Goal: Find specific page/section

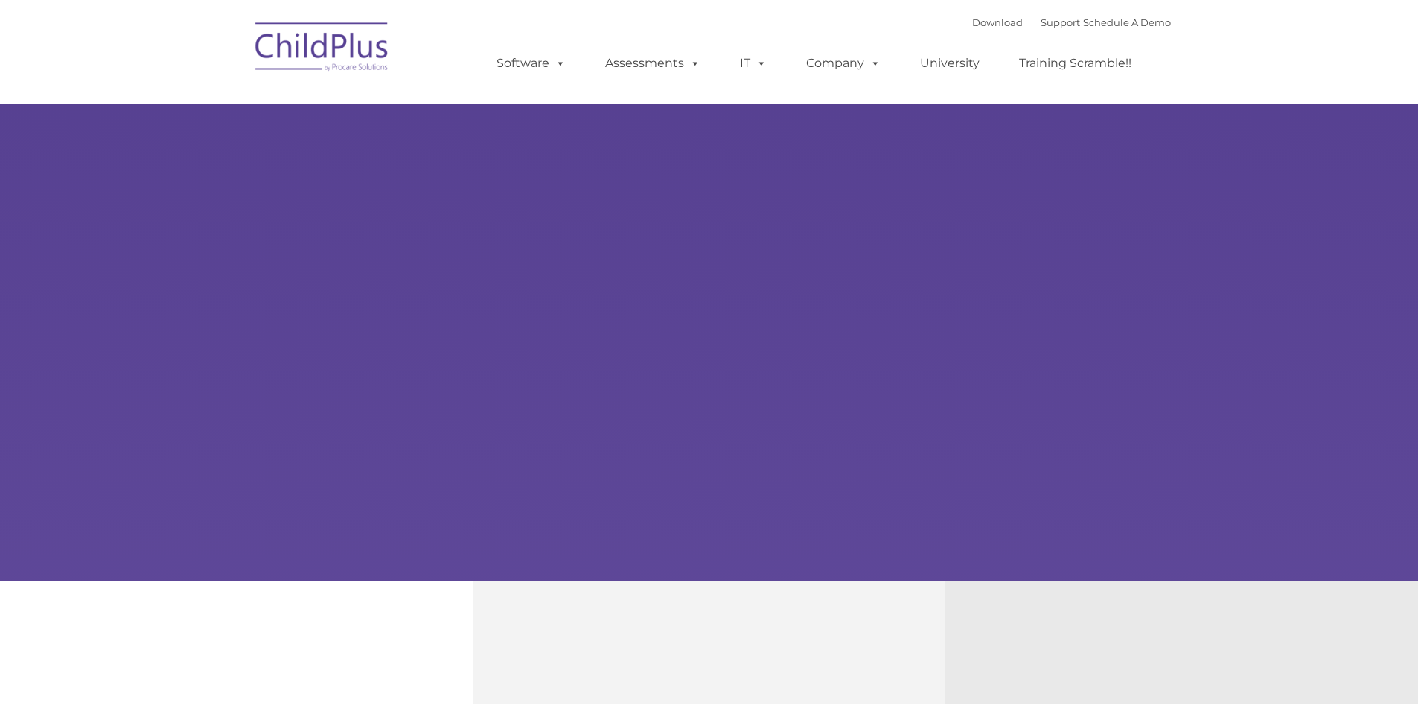
type input ""
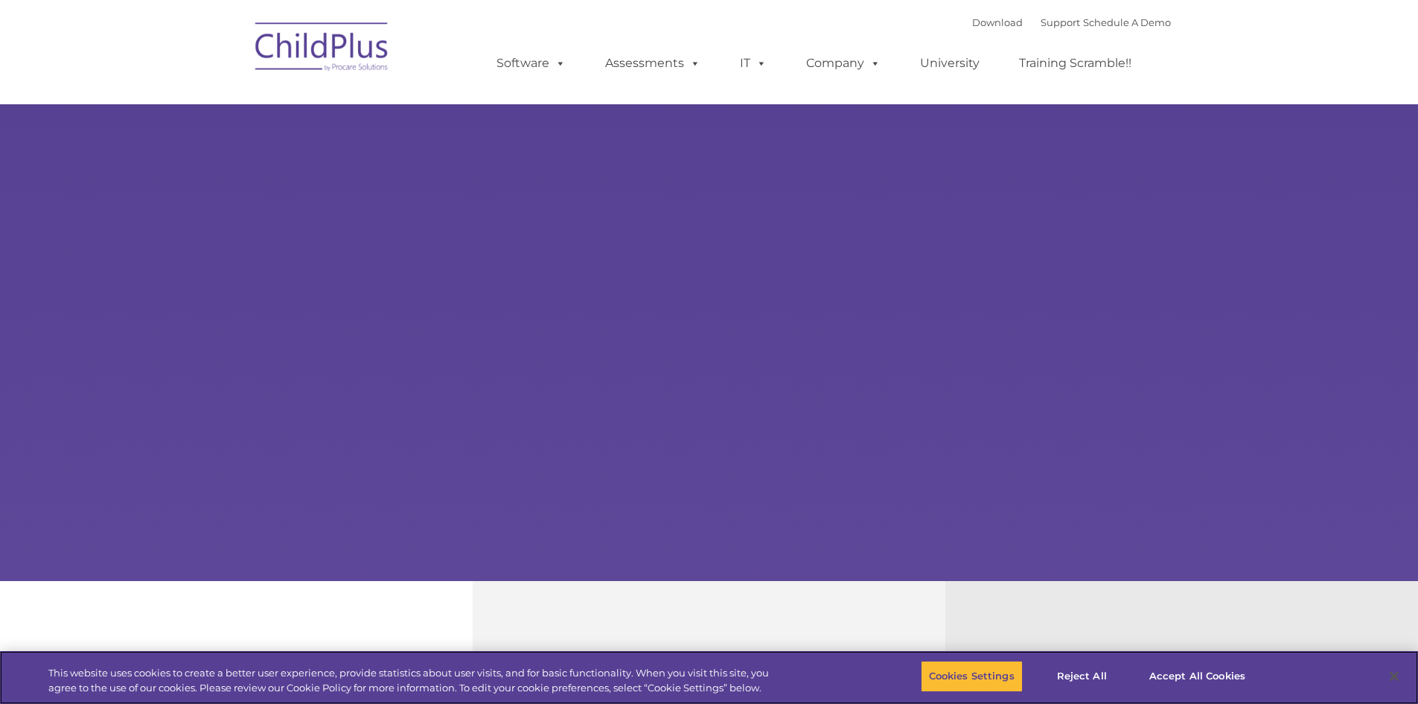
select select "MEDIUM"
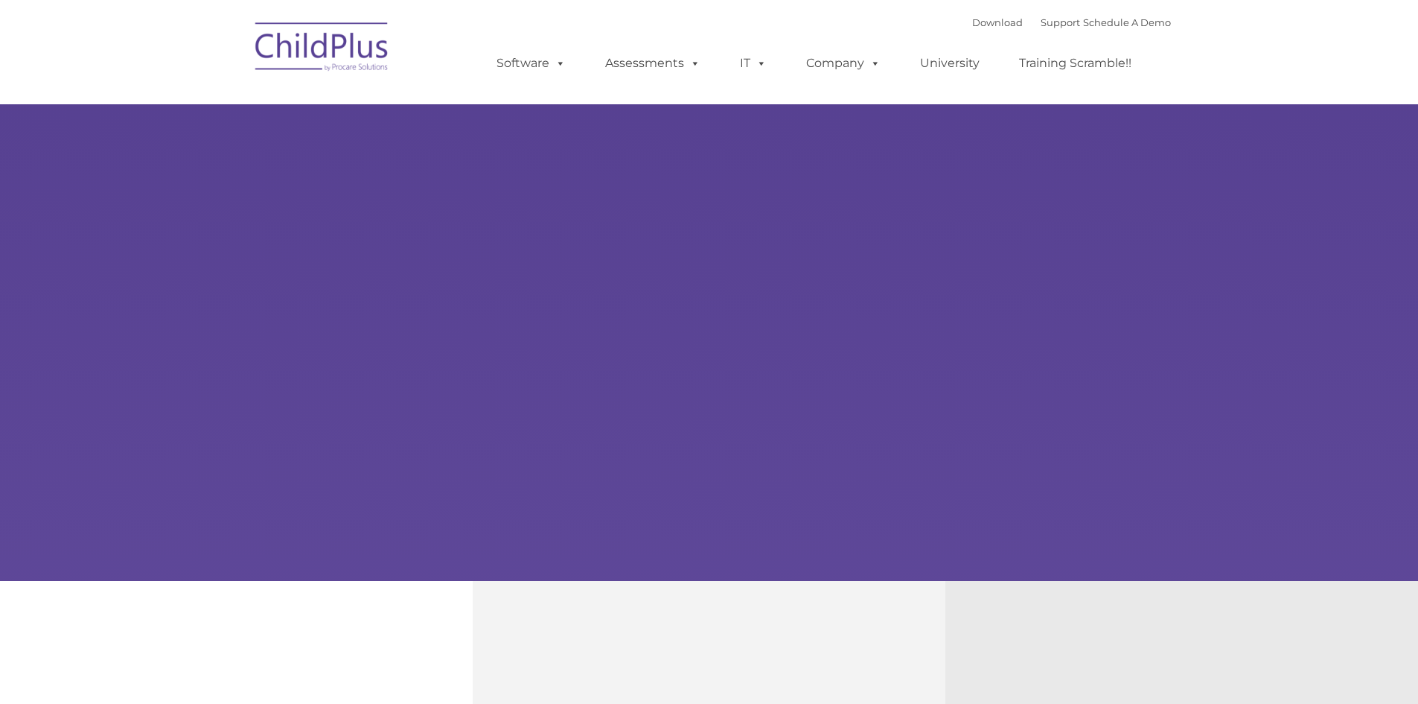
type input ""
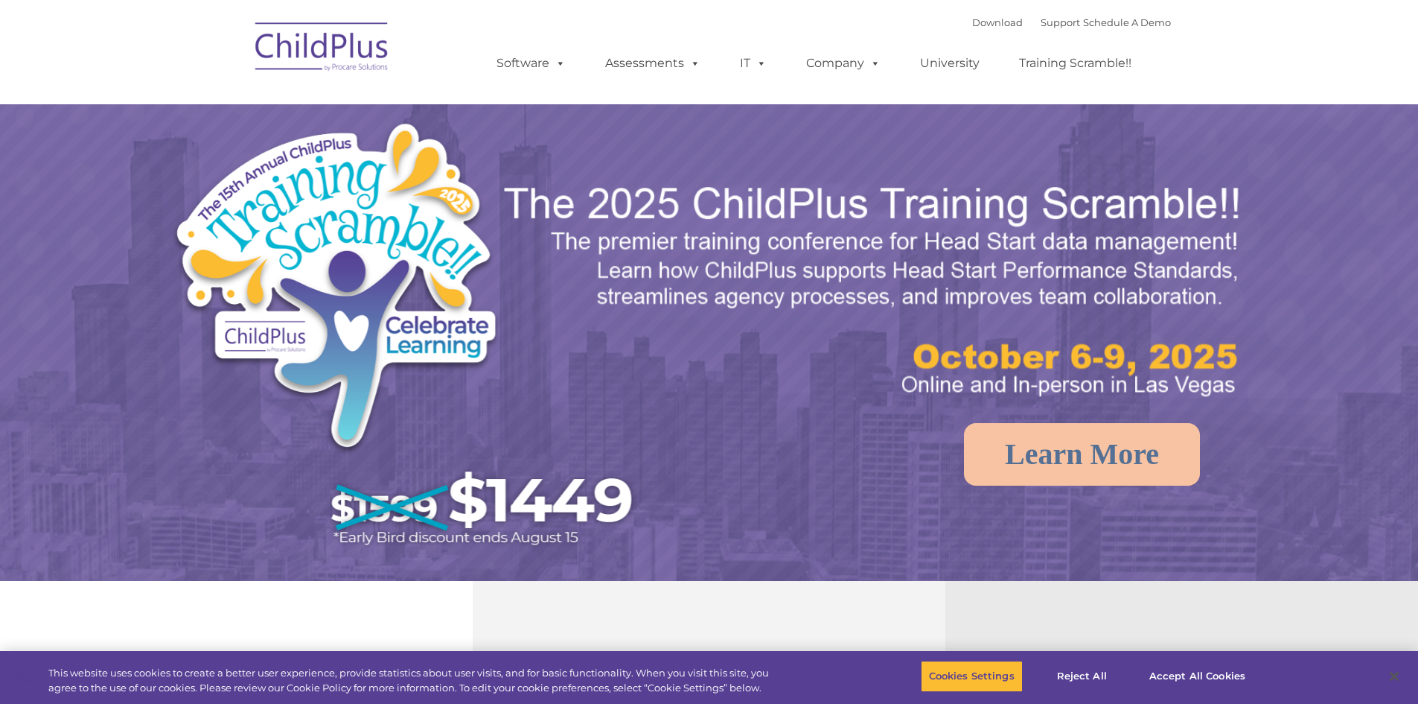
select select "MEDIUM"
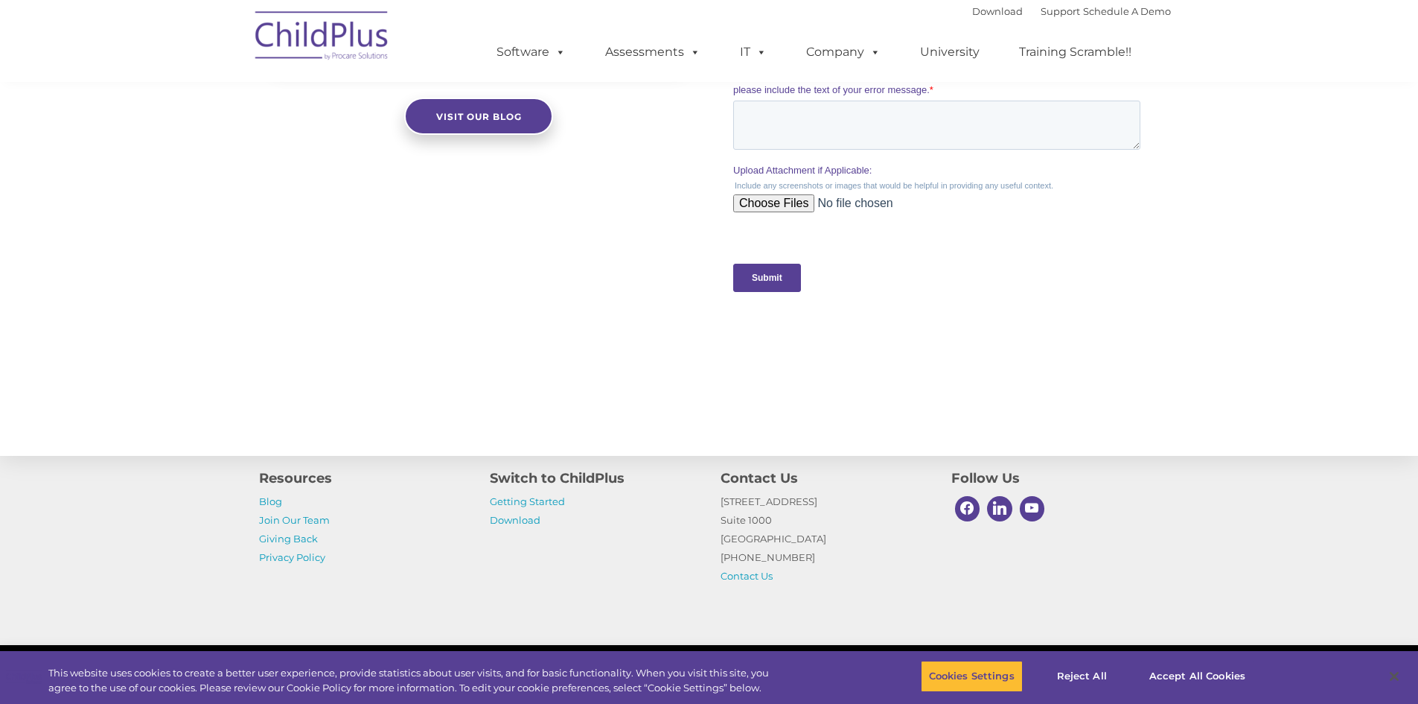
scroll to position [1435, 0]
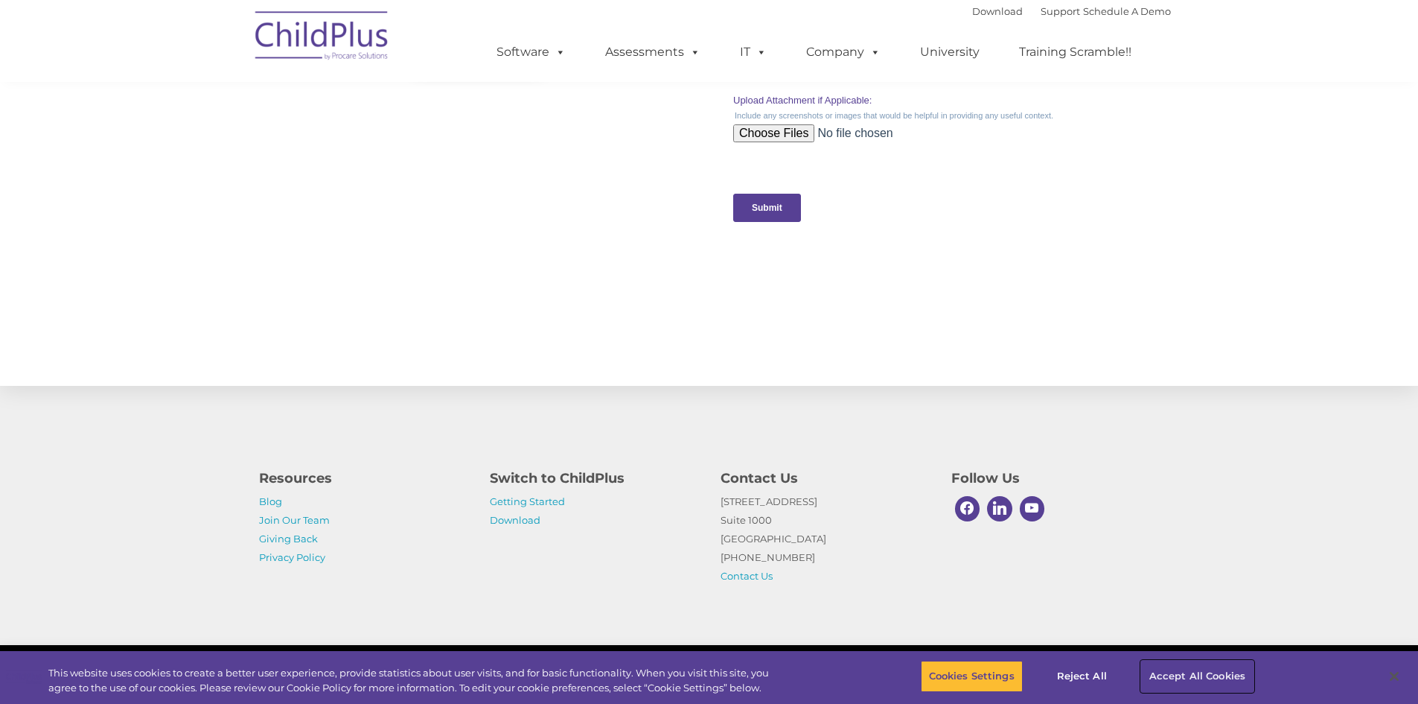
click at [1173, 668] on button "Accept All Cookies" at bounding box center [1197, 675] width 112 height 31
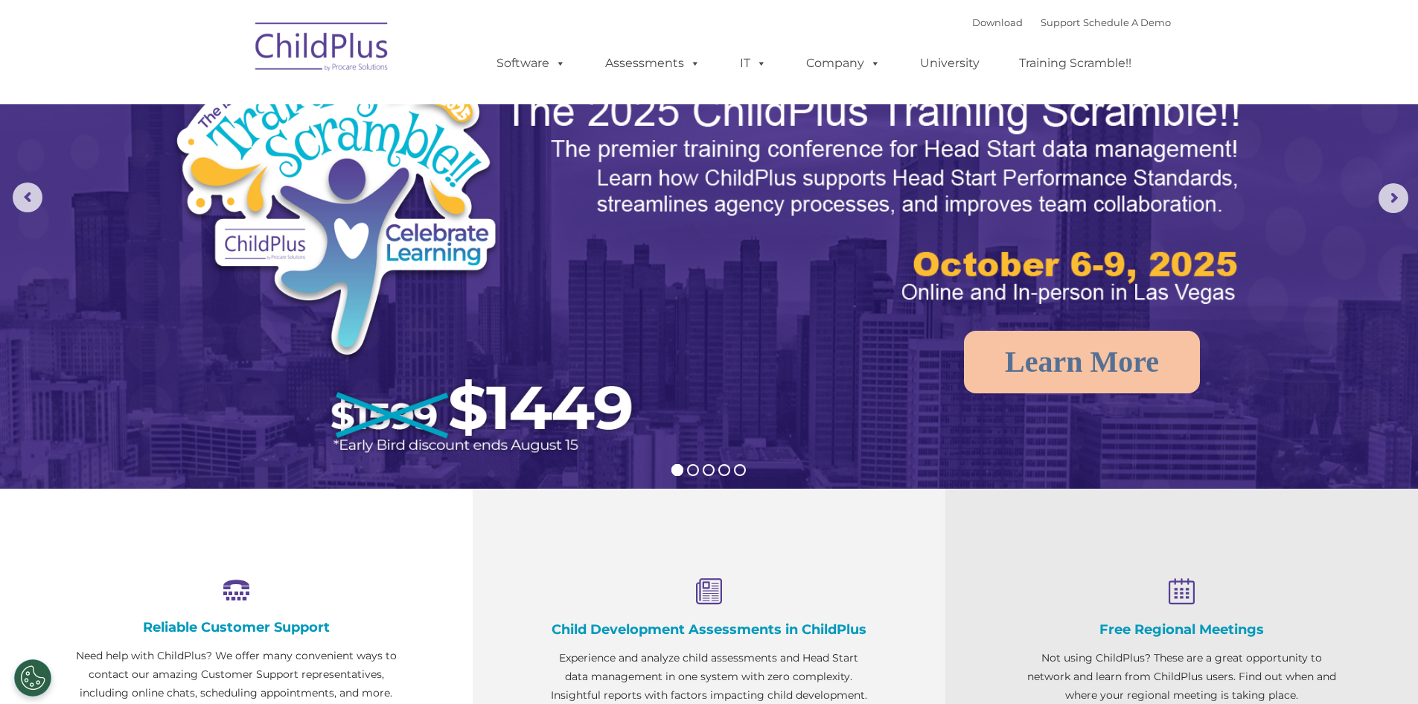
scroll to position [0, 0]
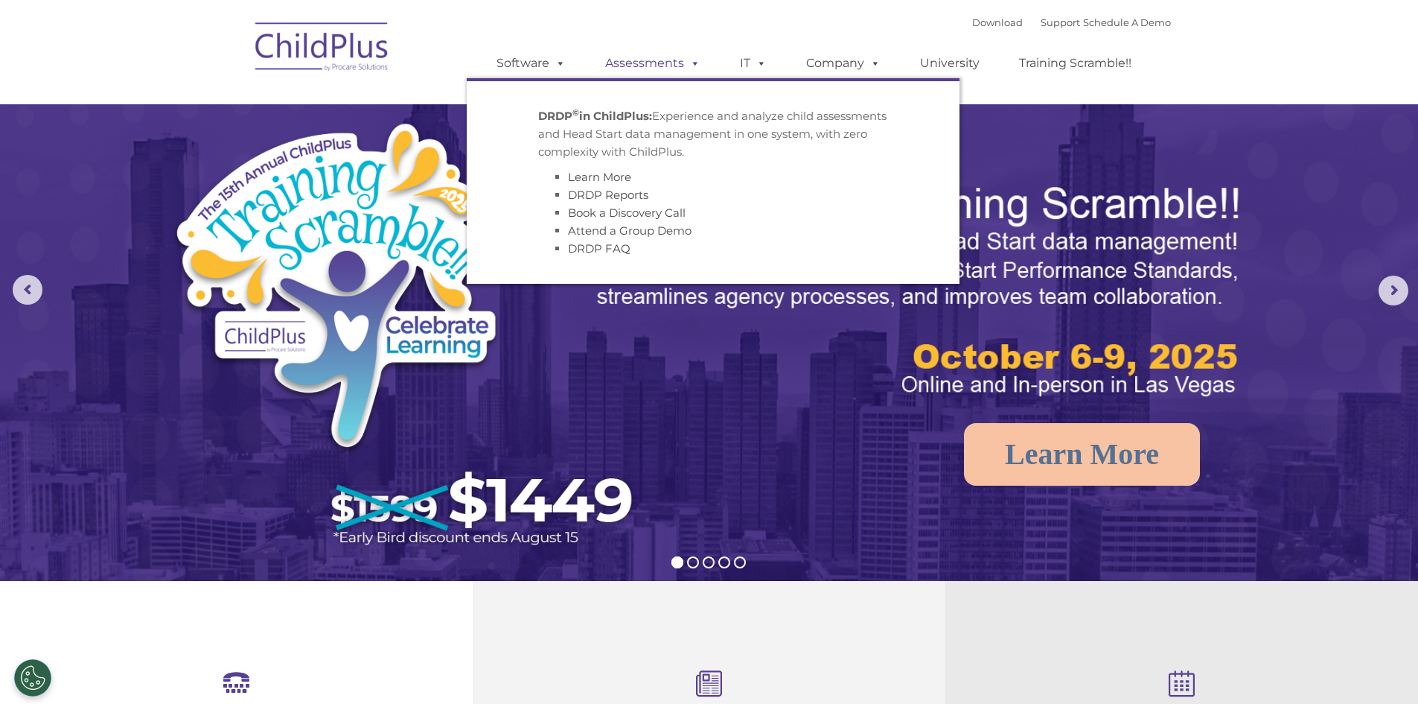
click at [638, 66] on link "Assessments" at bounding box center [652, 63] width 125 height 30
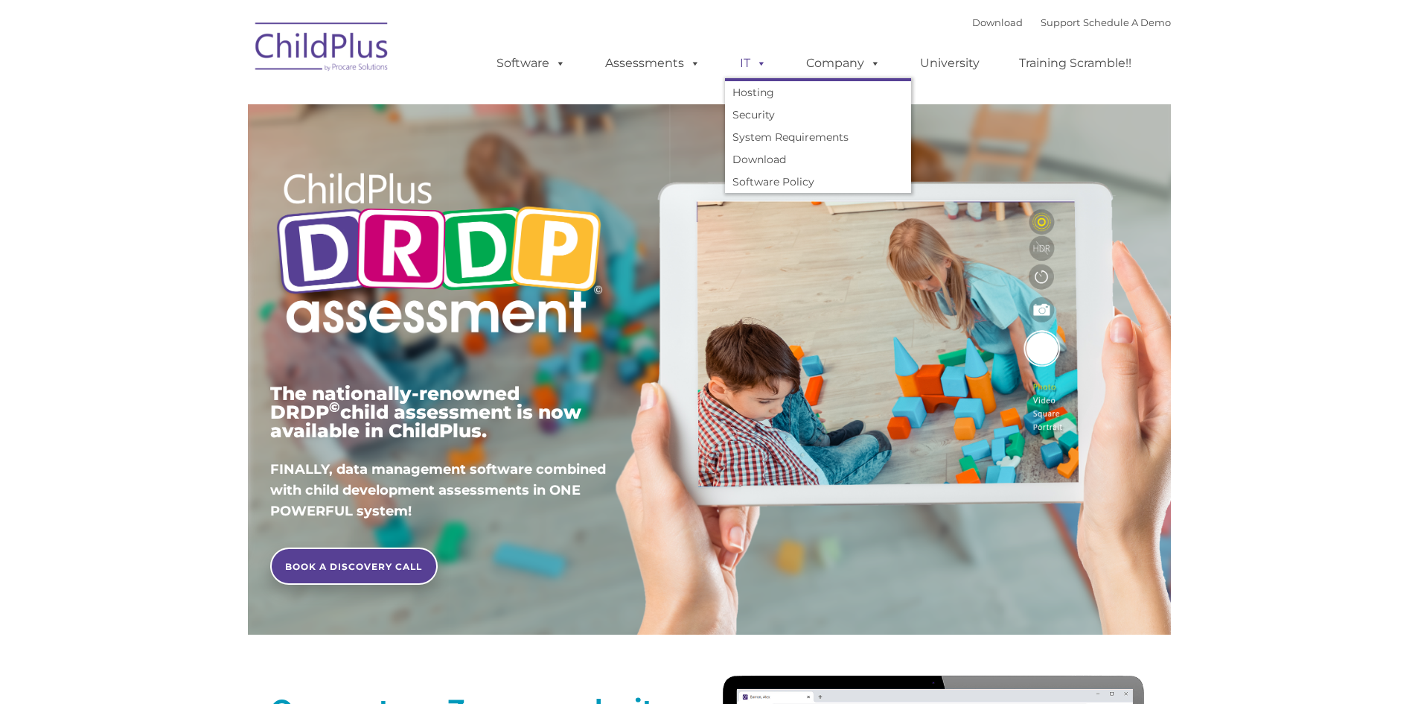
type input ""
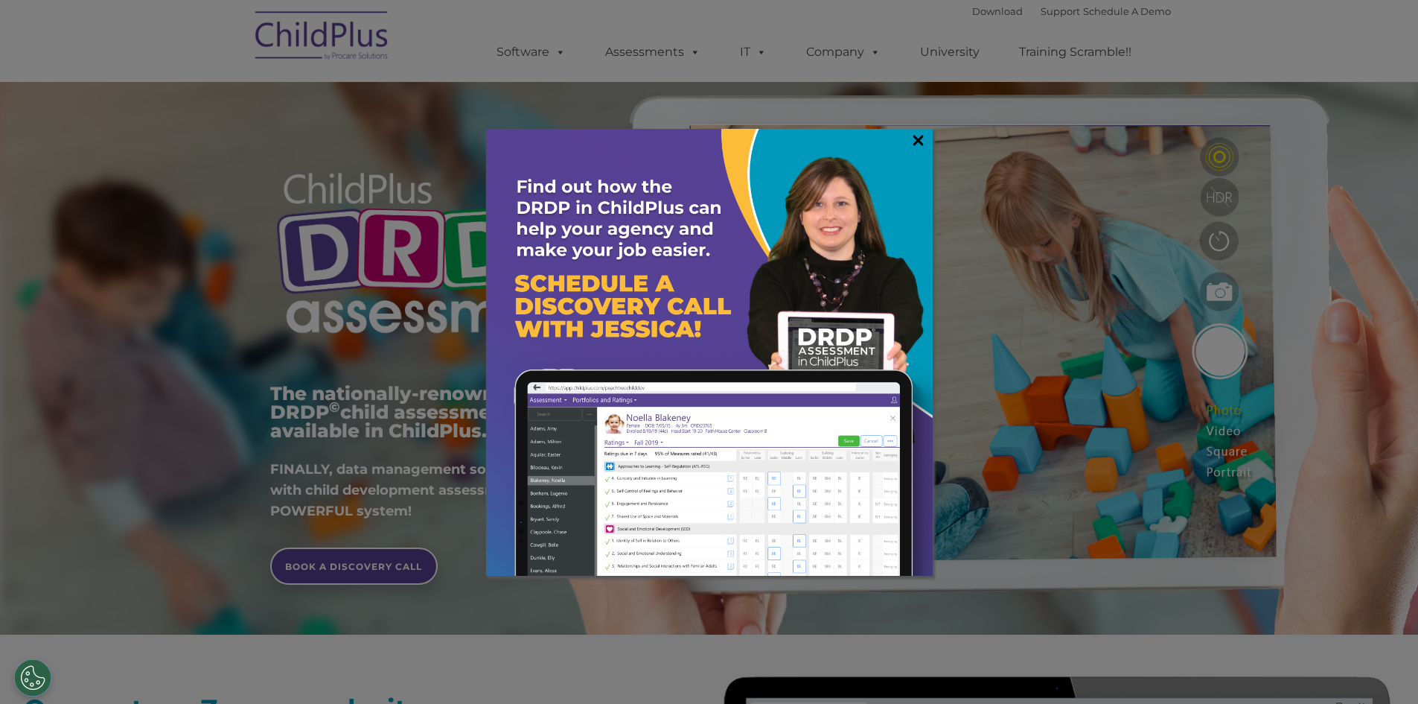
click at [913, 140] on link "×" at bounding box center [918, 140] width 17 height 15
